Goal: Transaction & Acquisition: Purchase product/service

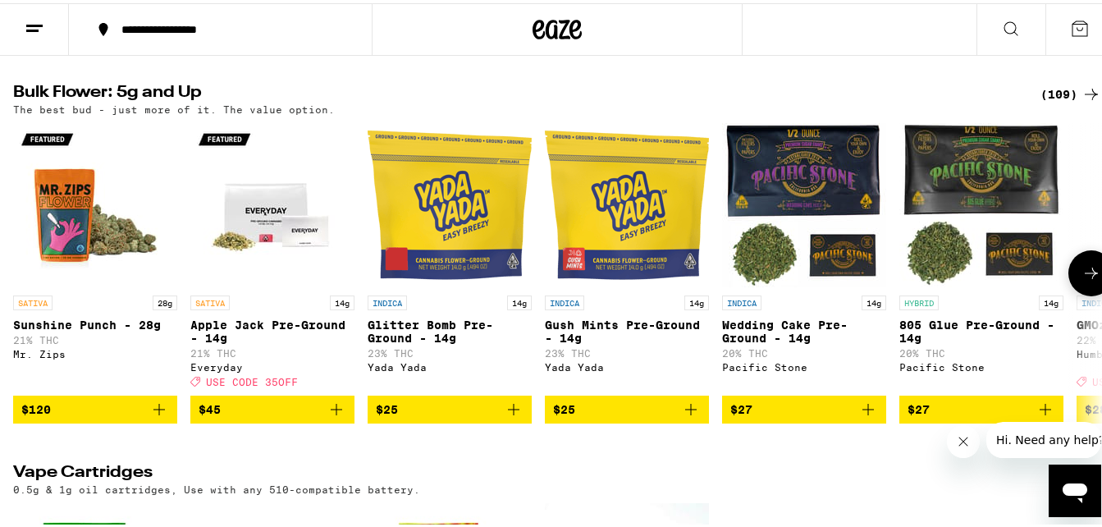
scroll to position [2014, 0]
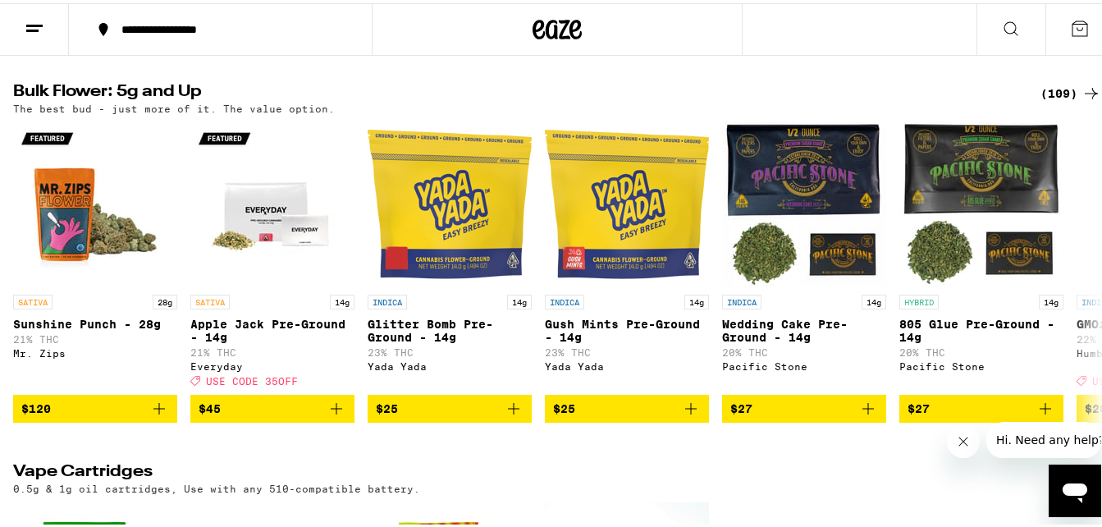
click at [1061, 100] on div "(109)" at bounding box center [1071, 90] width 61 height 20
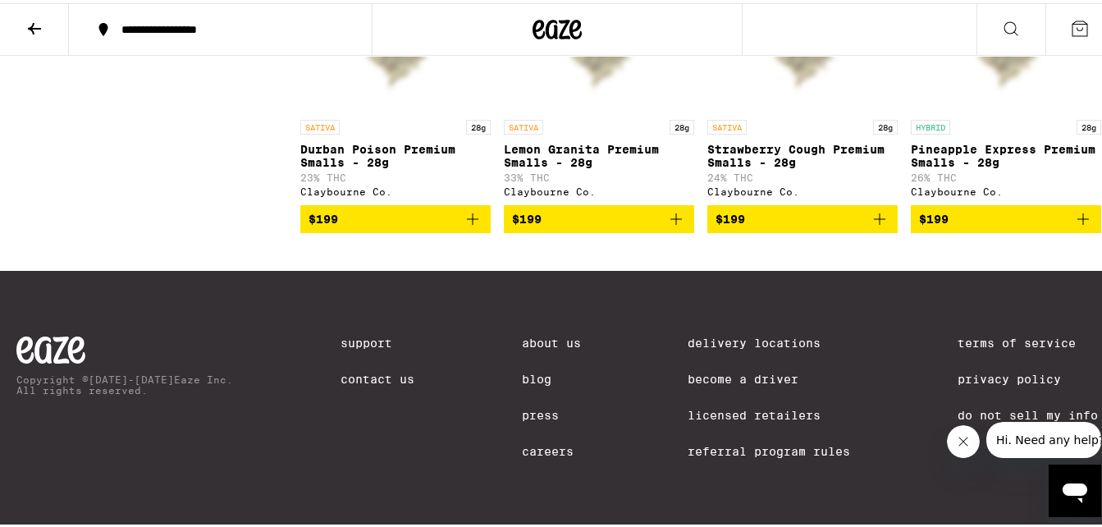
scroll to position [8219, 0]
